Goal: Find specific page/section

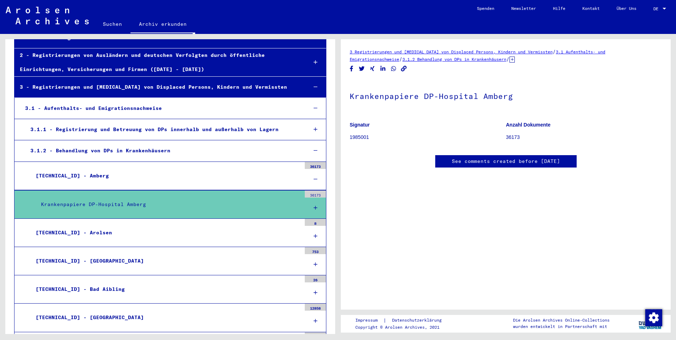
scroll to position [71, 0]
click at [136, 203] on div "Krankenpapiere DP-Hospital Amberg" at bounding box center [169, 204] width 266 height 14
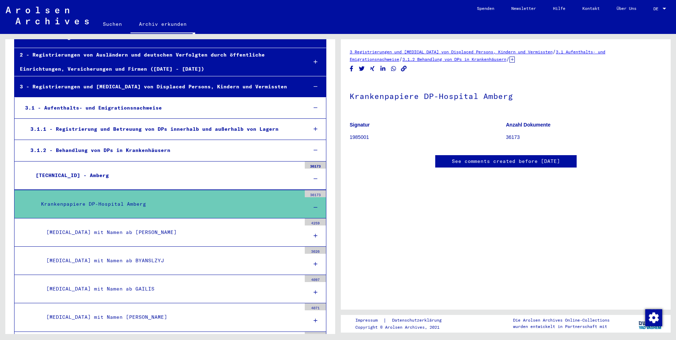
click at [130, 208] on div "Krankenpapiere DP-Hospital Amberg" at bounding box center [169, 204] width 266 height 14
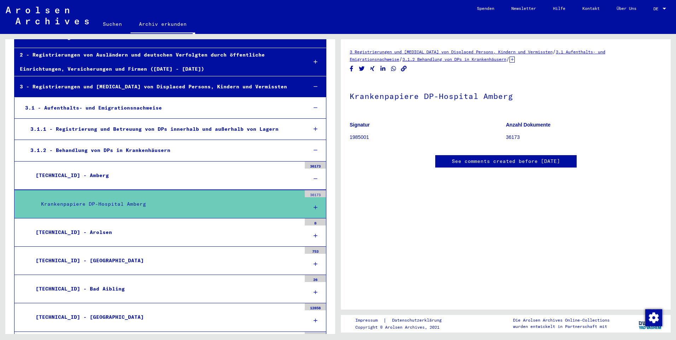
click at [130, 208] on div "Krankenpapiere DP-Hospital Amberg" at bounding box center [169, 204] width 266 height 14
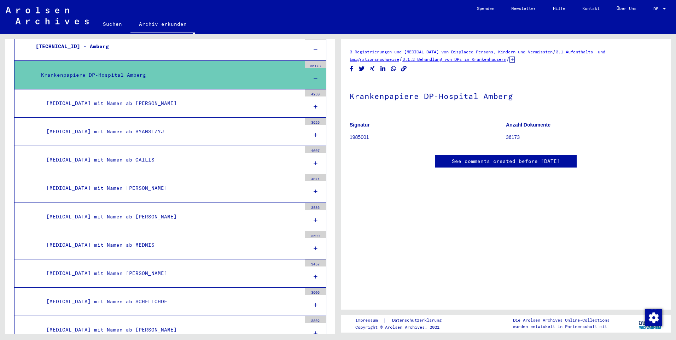
scroll to position [212, 0]
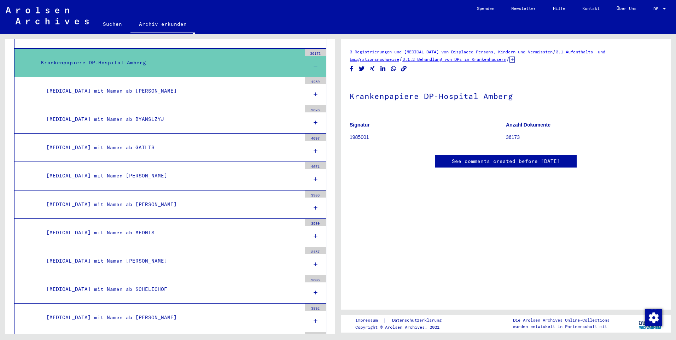
click at [114, 260] on div "[MEDICAL_DATA] mit Namen [PERSON_NAME]" at bounding box center [171, 261] width 260 height 14
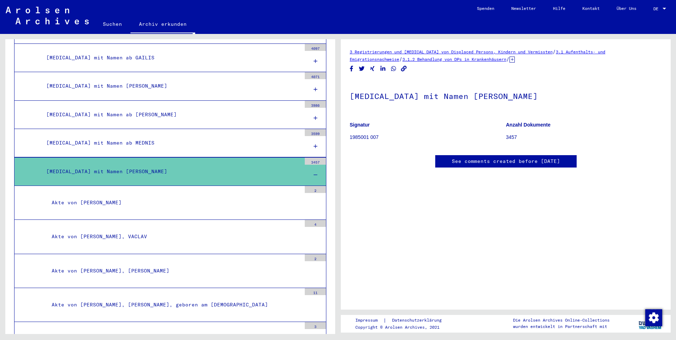
scroll to position [283, 0]
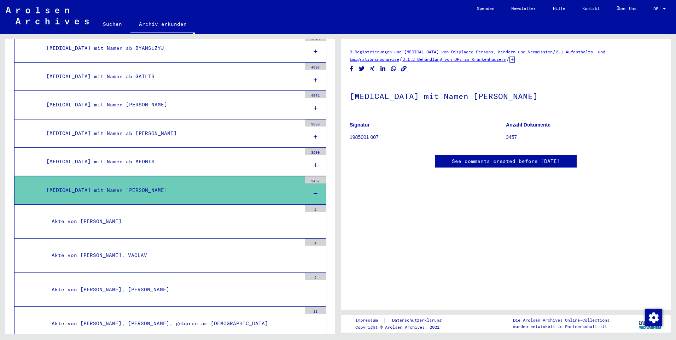
click at [111, 160] on div "[MEDICAL_DATA] mit Namen ab MEDNIS" at bounding box center [171, 162] width 260 height 14
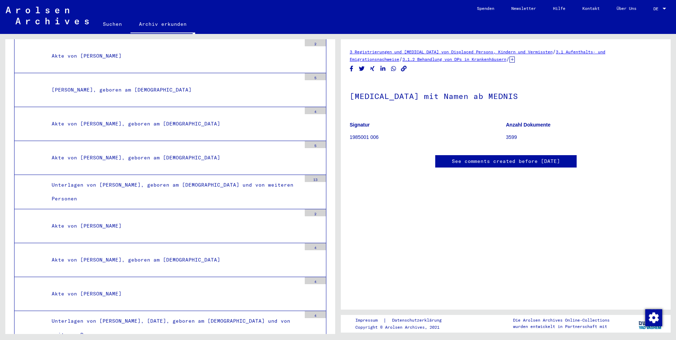
scroll to position [15014, 0]
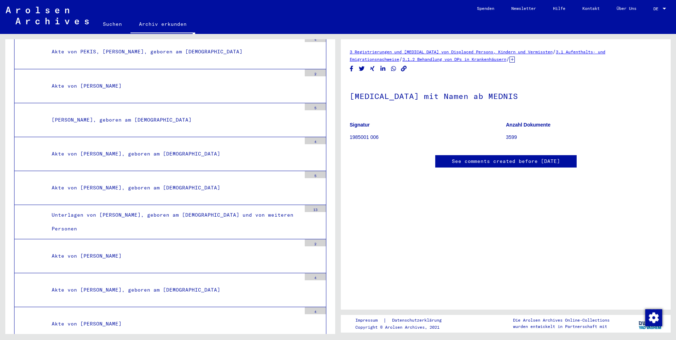
click at [94, 153] on div "Akte von [PERSON_NAME], geboren am [DEMOGRAPHIC_DATA]" at bounding box center [173, 154] width 255 height 14
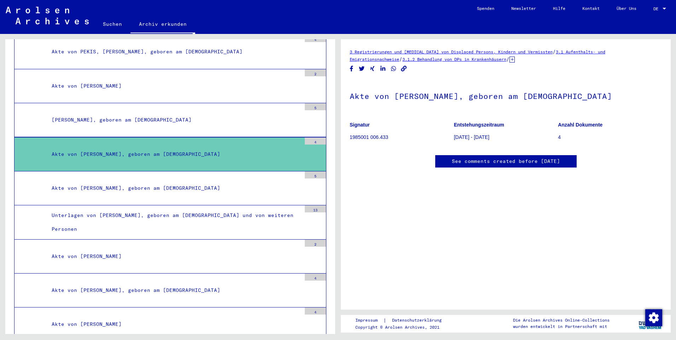
click at [310, 143] on div "4" at bounding box center [315, 141] width 21 height 7
